Goal: Book appointment/travel/reservation

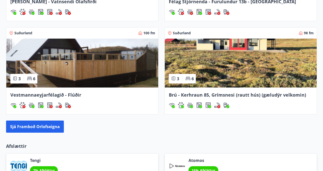
scroll to position [477, 0]
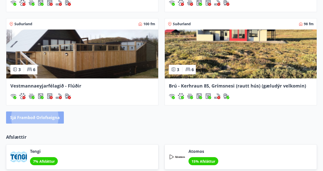
click at [45, 119] on button "Sjá framboð orlofseigna" at bounding box center [35, 118] width 58 height 12
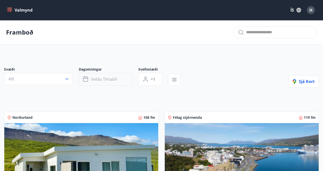
click at [115, 81] on span "Veldu tímabil" at bounding box center [104, 80] width 26 height 6
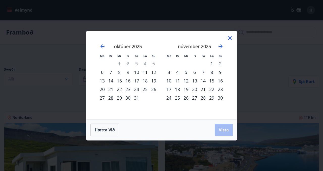
click at [137, 73] on div "10" at bounding box center [136, 72] width 9 height 9
click at [155, 72] on div "12" at bounding box center [154, 72] width 9 height 9
click at [223, 132] on span "Vista" at bounding box center [224, 130] width 10 height 6
